Goal: Transaction & Acquisition: Obtain resource

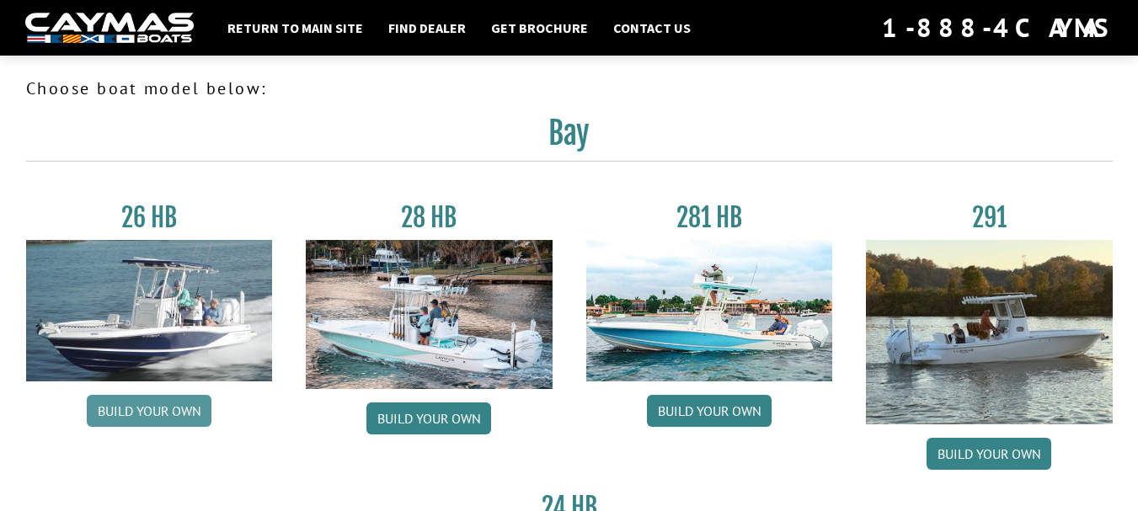
click at [143, 414] on link "Build your own" at bounding box center [149, 411] width 125 height 32
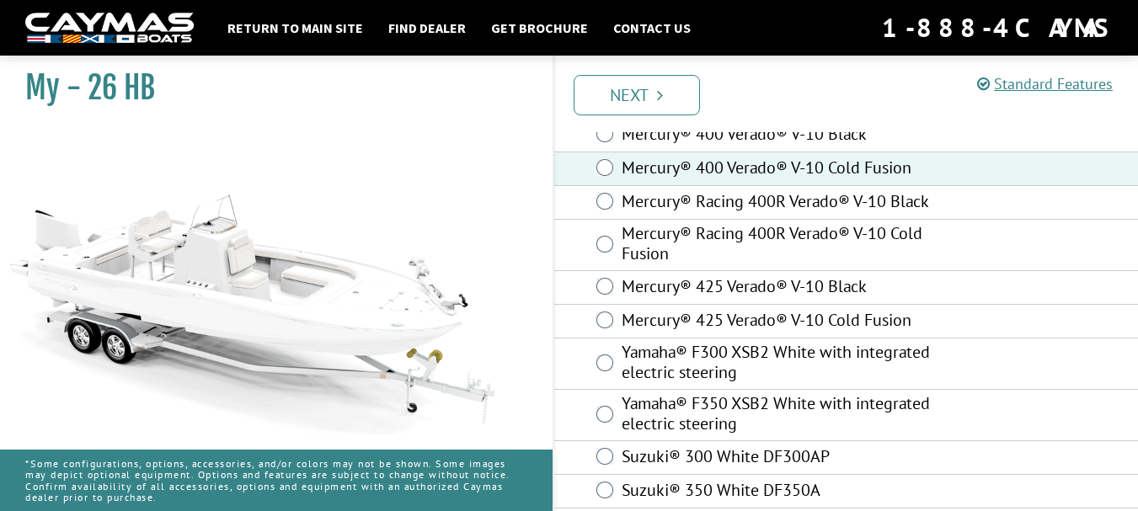
scroll to position [248, 0]
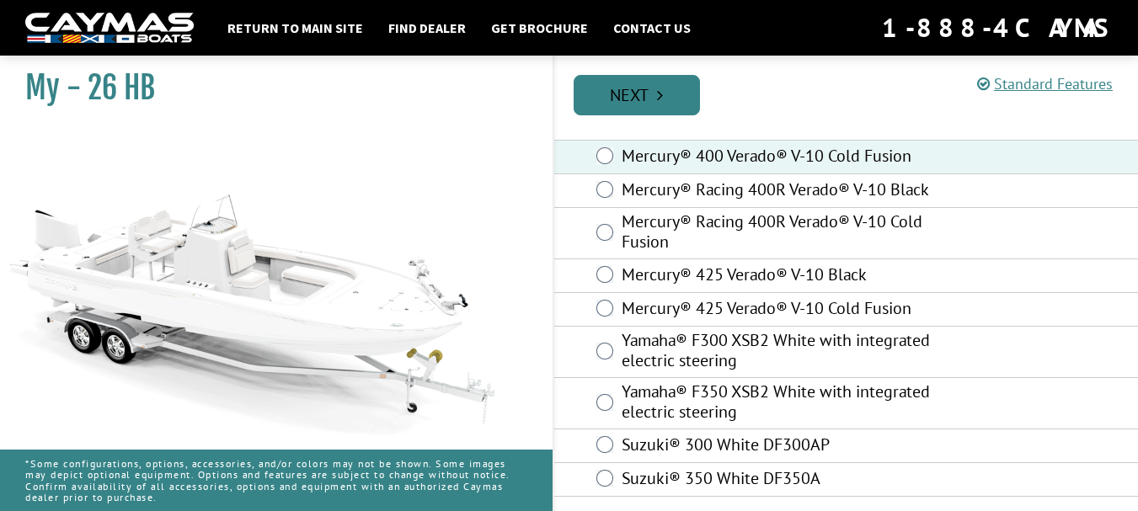
click at [653, 99] on link "Next" at bounding box center [637, 95] width 126 height 40
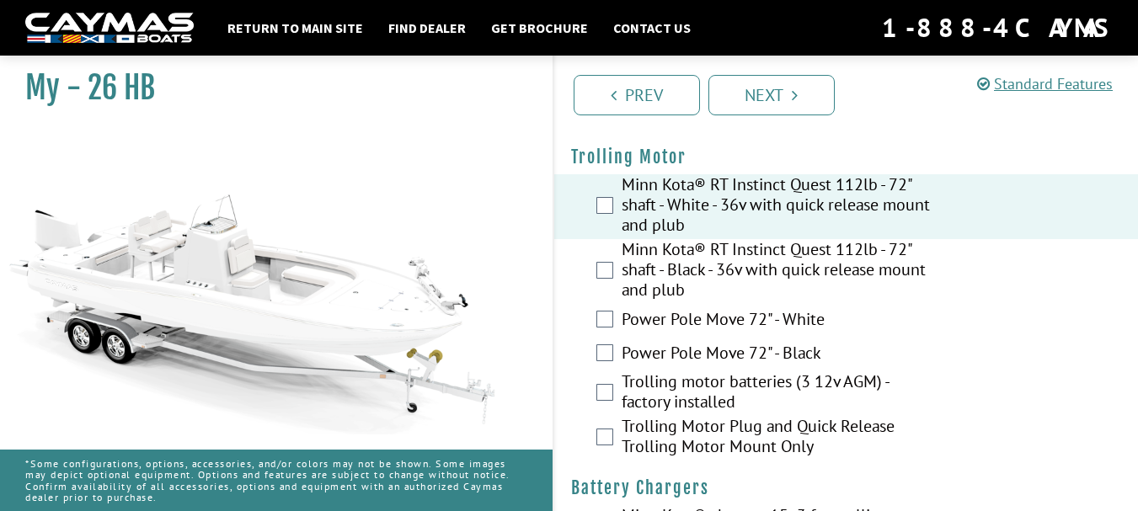
scroll to position [84, 0]
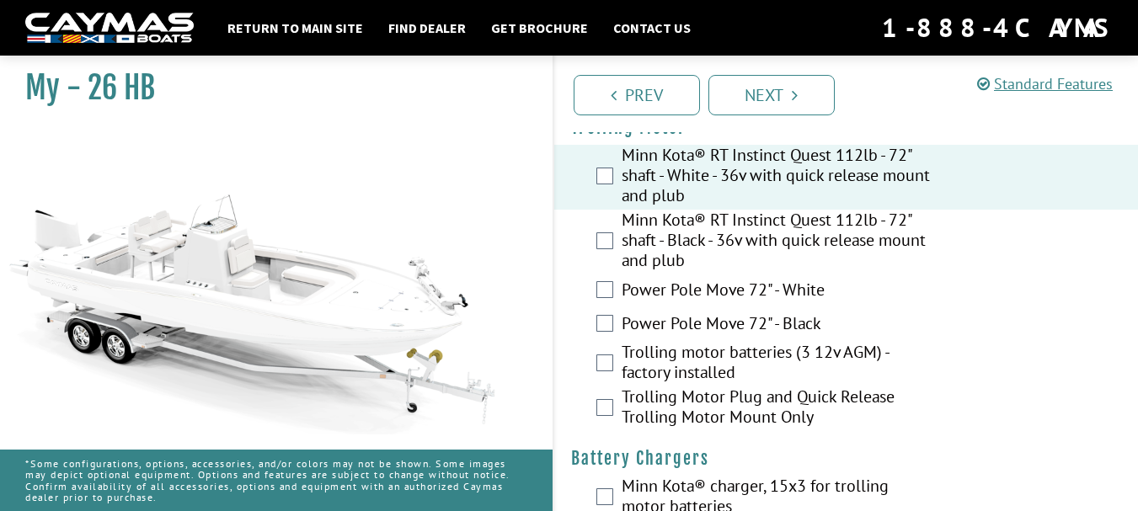
click at [676, 286] on label "Power Pole Move 72" - White" at bounding box center [777, 292] width 310 height 24
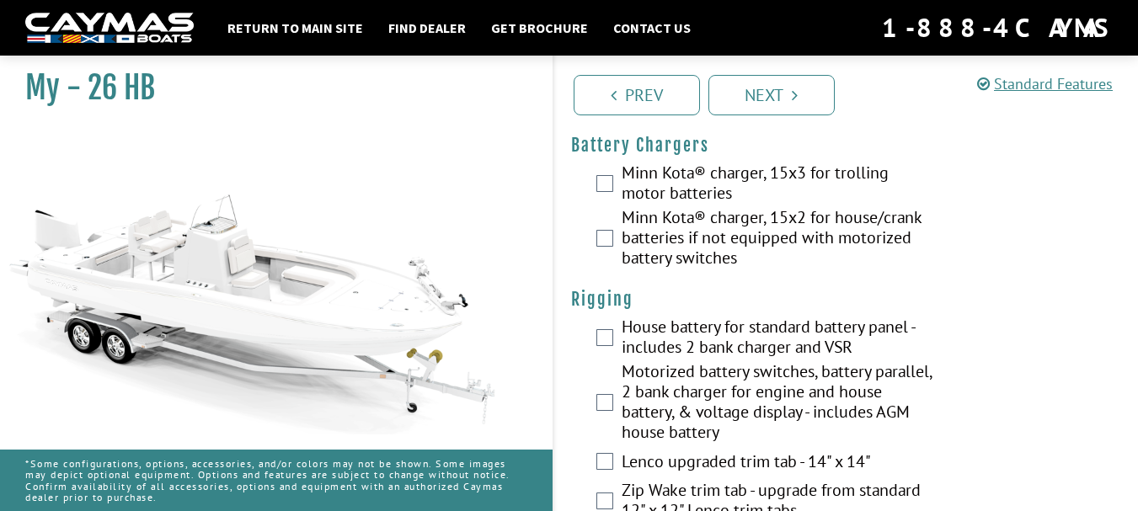
scroll to position [337, 0]
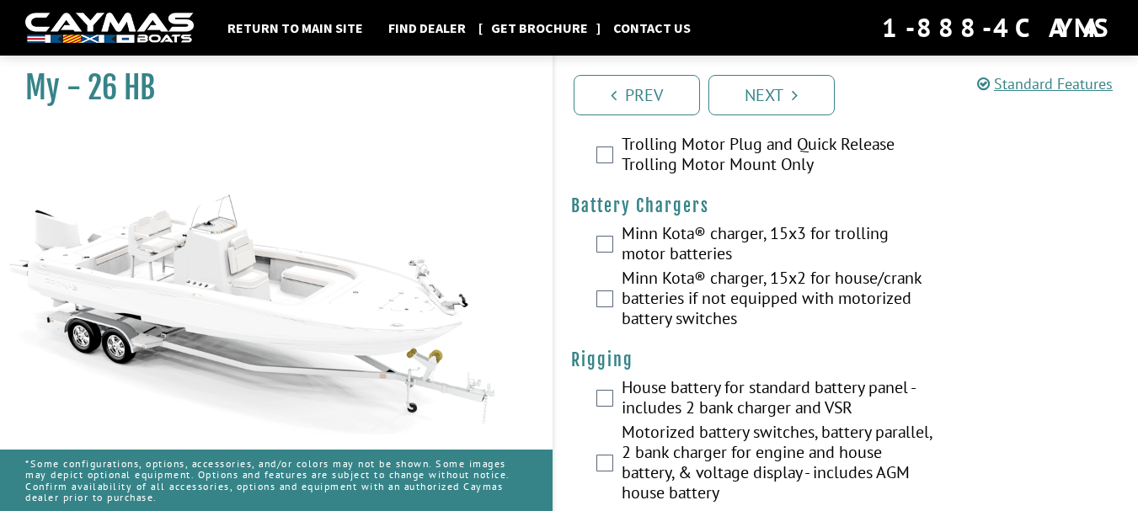
click at [544, 30] on link "Get Brochure" at bounding box center [540, 28] width 114 height 22
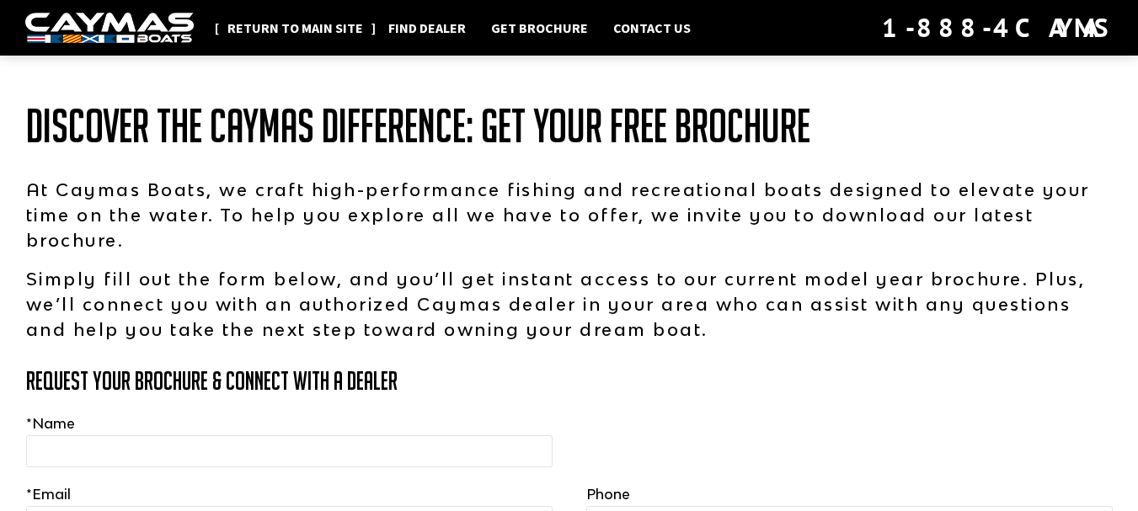
click at [288, 29] on link "Return to main site" at bounding box center [295, 28] width 152 height 22
